Goal: Navigation & Orientation: Find specific page/section

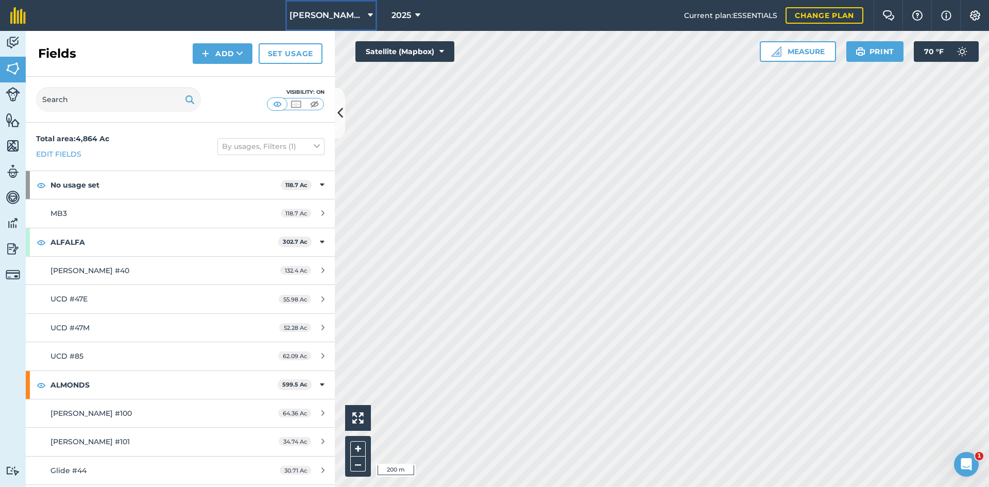
click at [322, 19] on span "Meek Ranches LLC" at bounding box center [327, 15] width 74 height 12
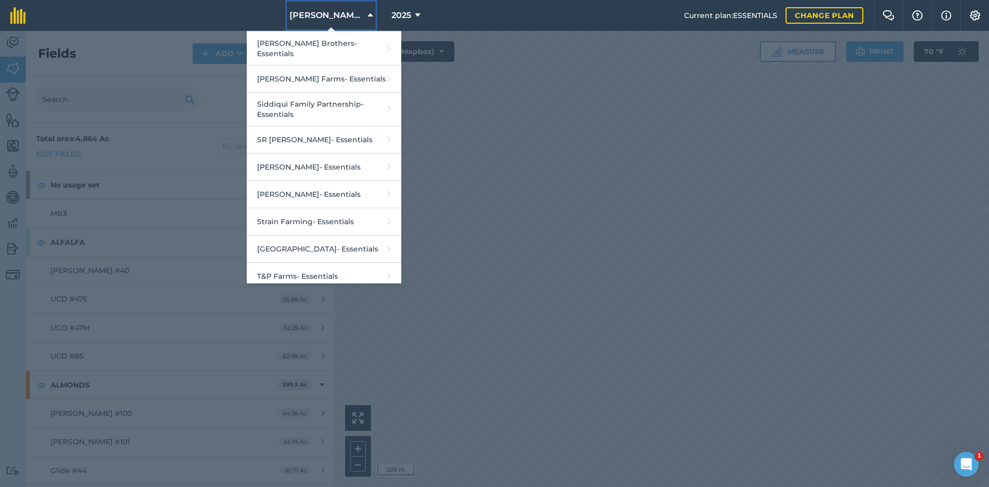
scroll to position [2422, 0]
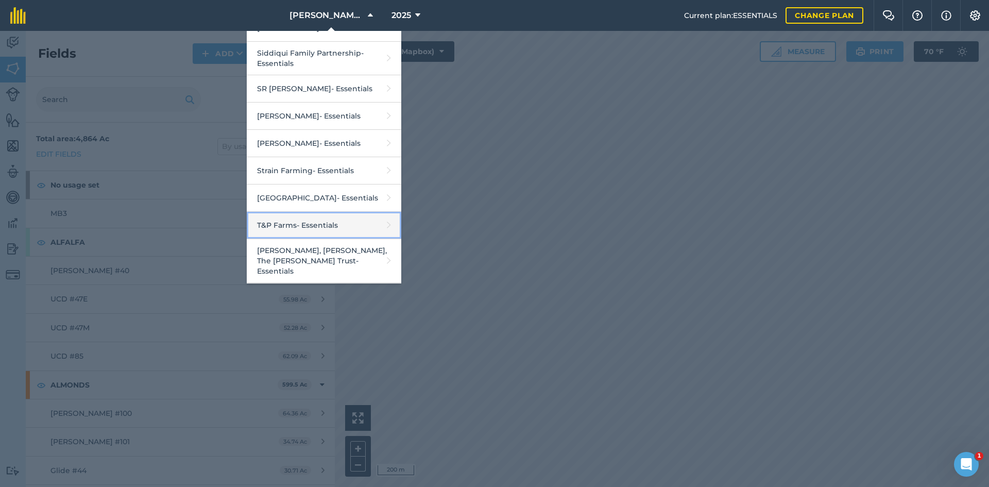
click at [310, 212] on link "T&P Farms - Essentials" at bounding box center [324, 225] width 155 height 27
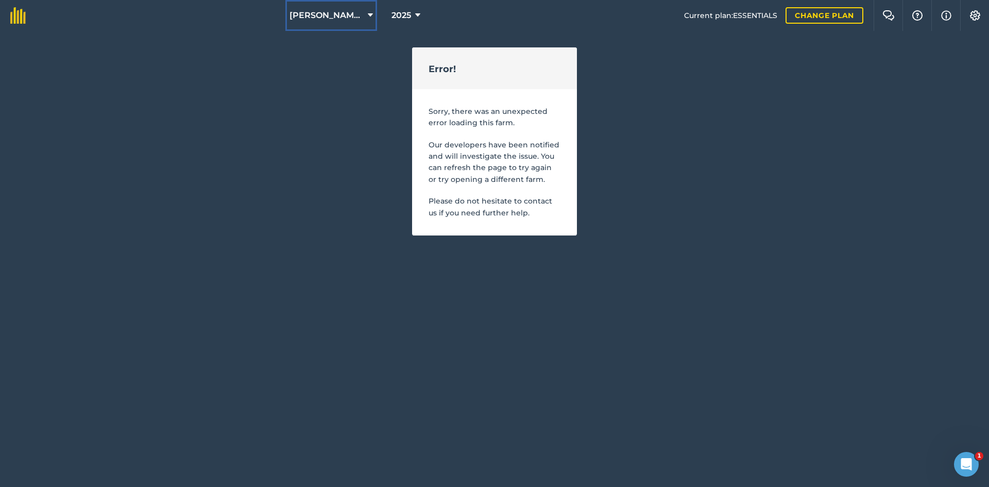
click at [349, 18] on span "[PERSON_NAME] Ranches LLC" at bounding box center [327, 15] width 74 height 12
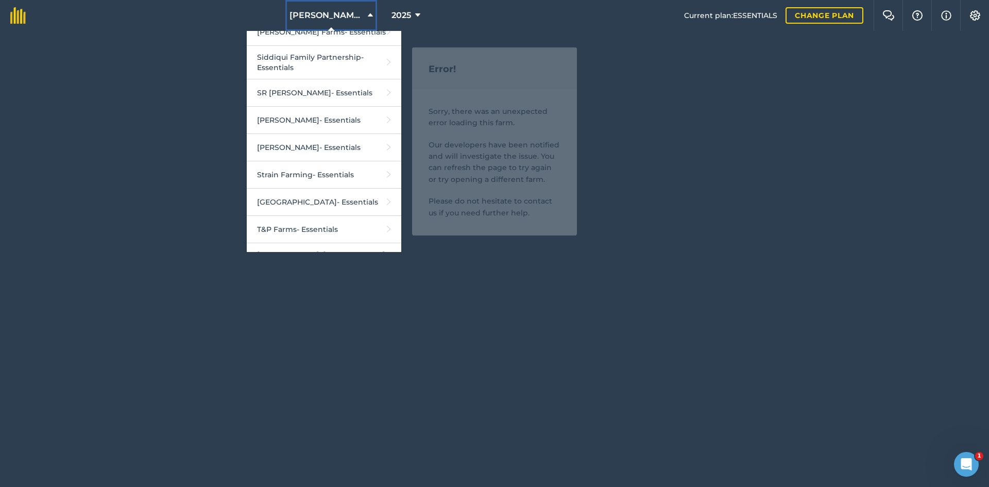
scroll to position [2422, 0]
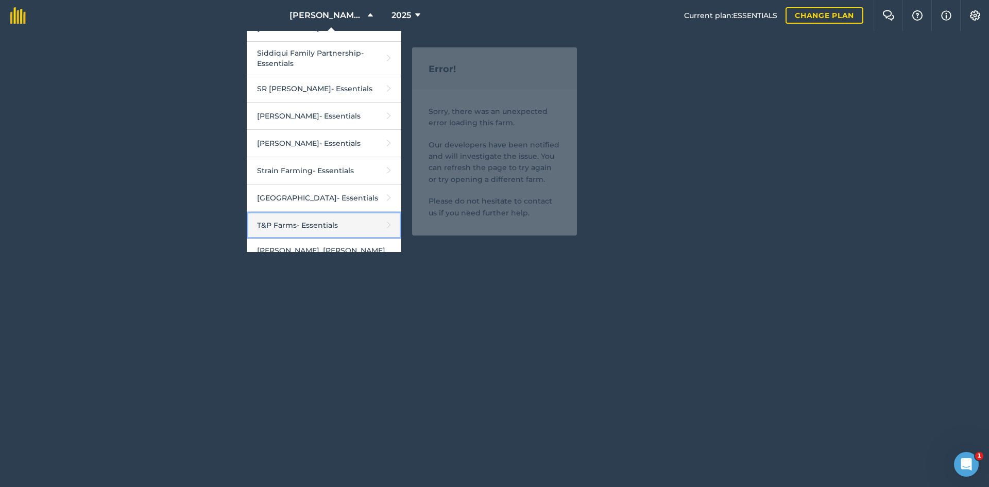
click at [309, 212] on link "T&P Farms - Essentials" at bounding box center [324, 225] width 155 height 27
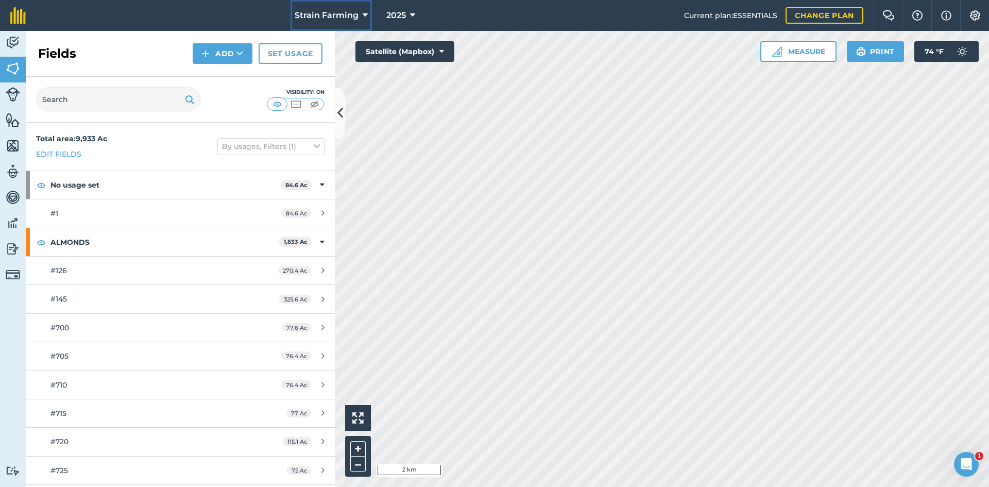
click at [331, 8] on button "Strain Farming" at bounding box center [331, 15] width 81 height 31
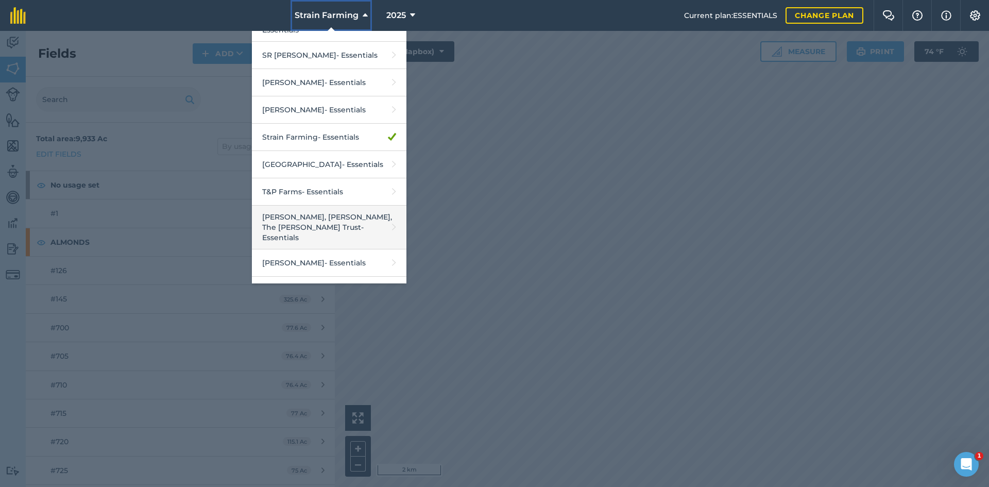
scroll to position [2473, 0]
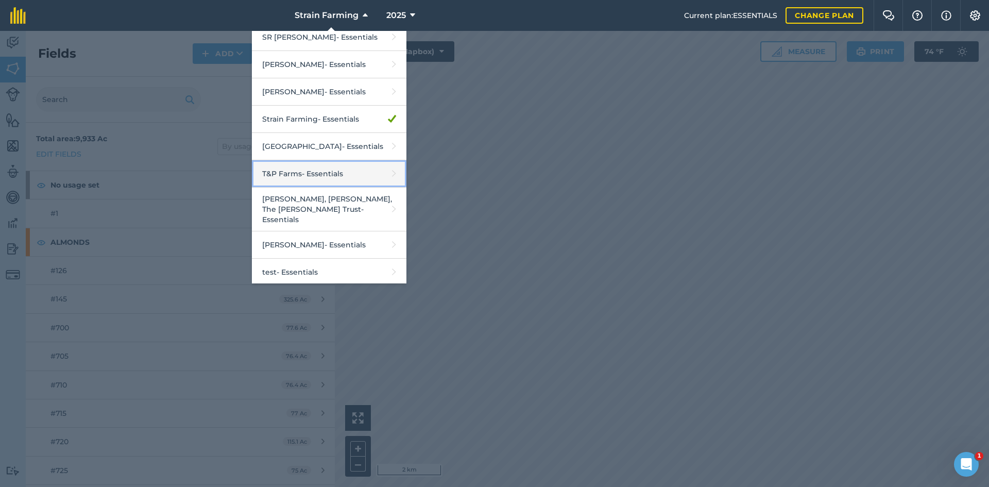
click at [298, 160] on link "T&P Farms - Essentials" at bounding box center [329, 173] width 155 height 27
